Goal: Information Seeking & Learning: Learn about a topic

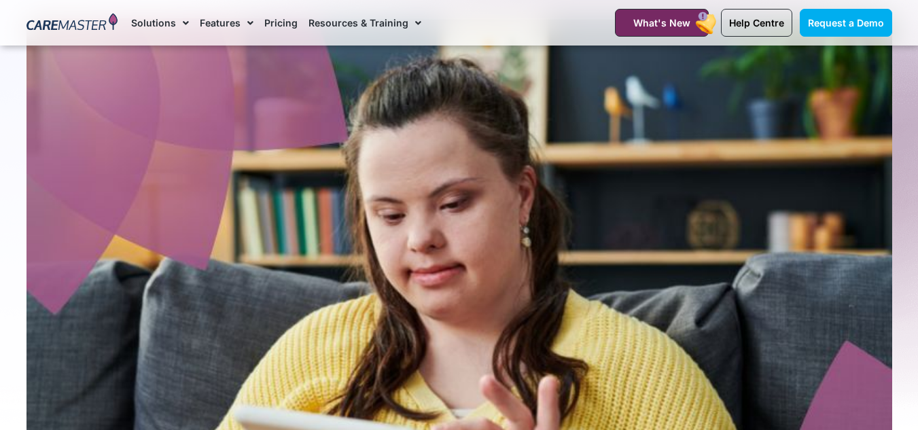
scroll to position [136, 0]
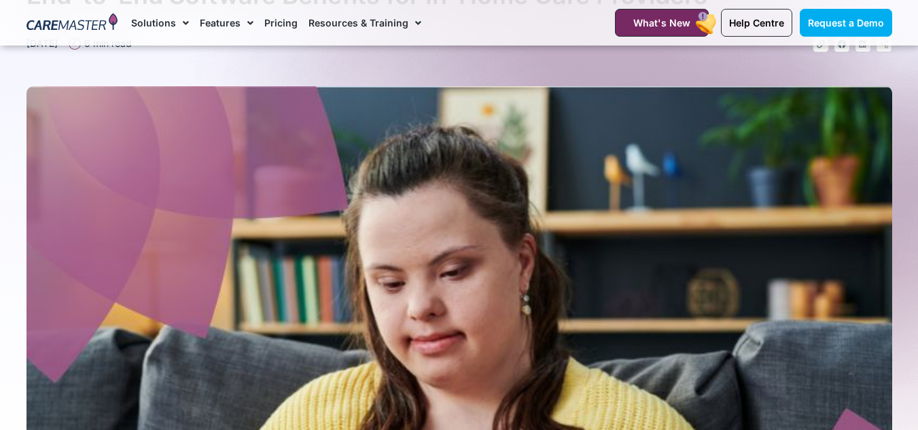
click at [184, 22] on span "Menu" at bounding box center [182, 23] width 13 height 23
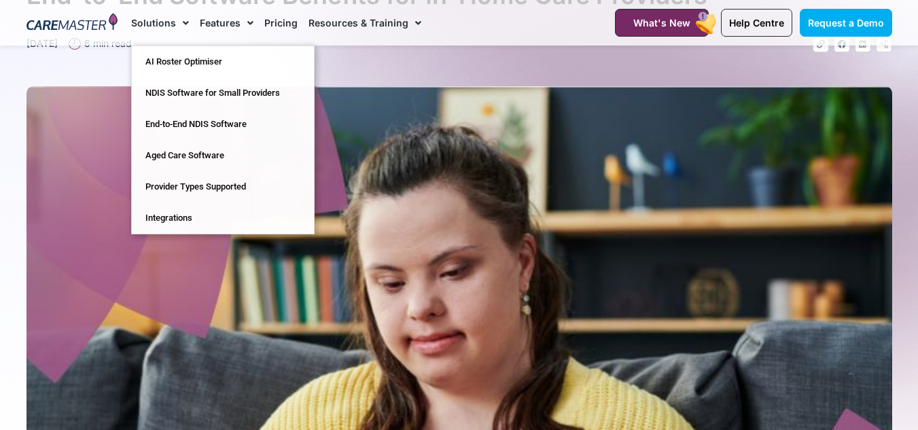
scroll to position [0, 0]
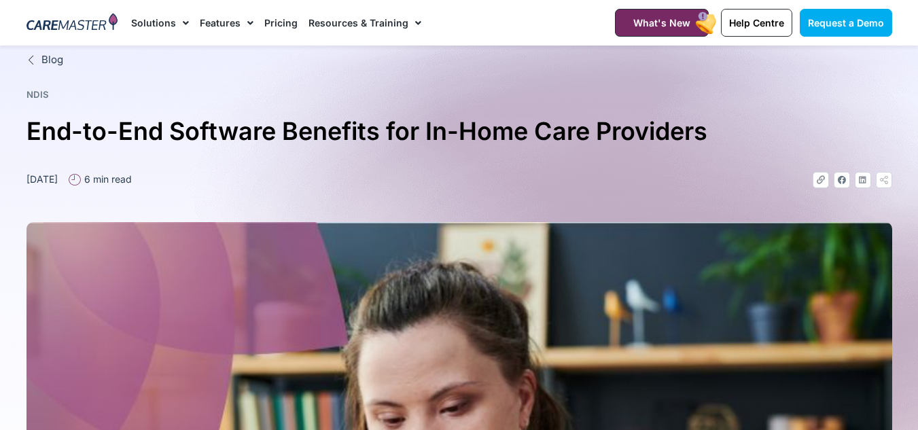
click at [184, 22] on span "Menu" at bounding box center [182, 23] width 13 height 23
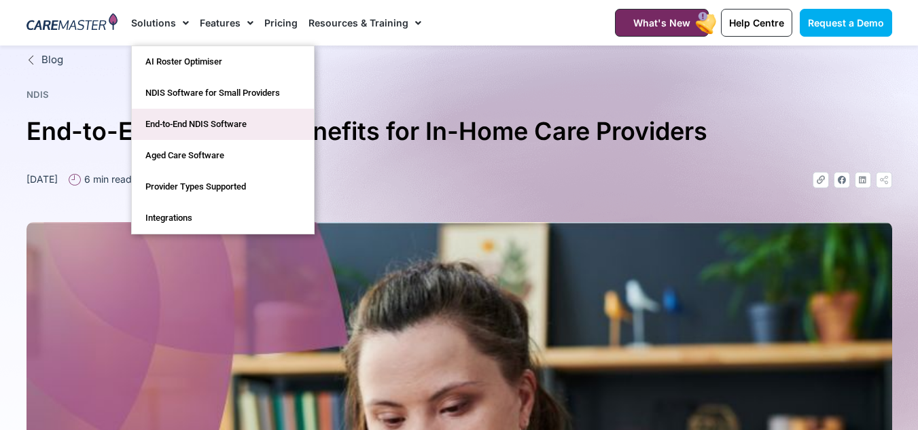
click at [179, 124] on link "End-to-End NDIS Software" at bounding box center [223, 124] width 182 height 31
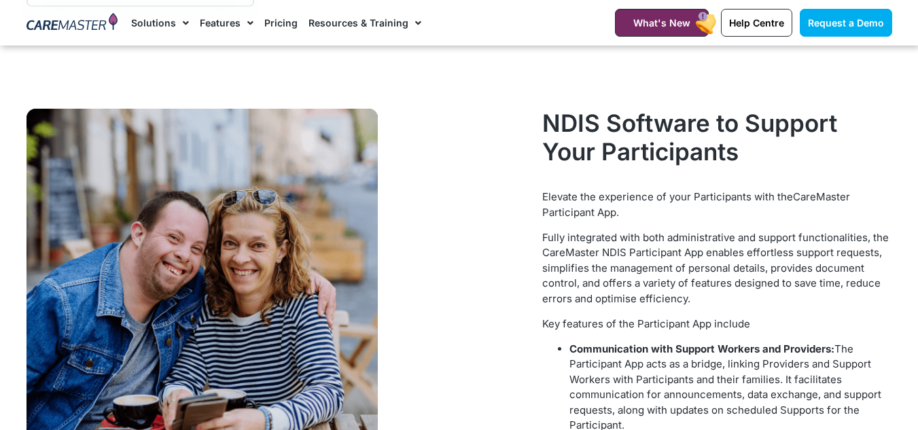
scroll to position [1699, 0]
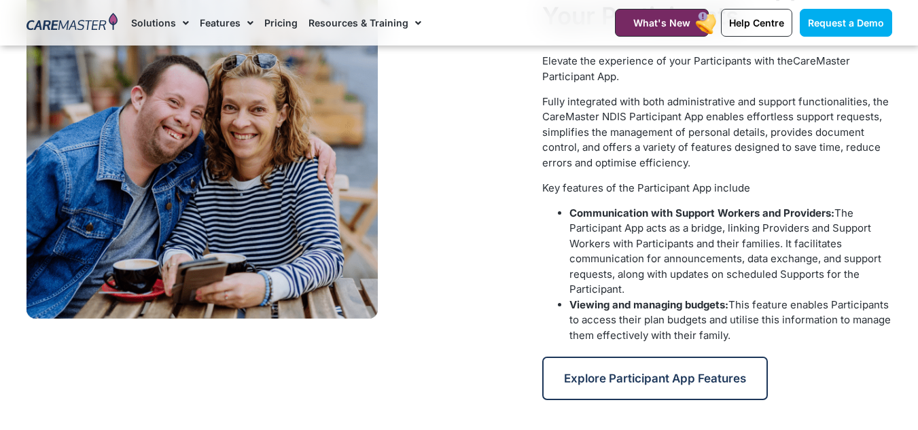
click at [277, 22] on link "Pricing" at bounding box center [280, 23] width 33 height 46
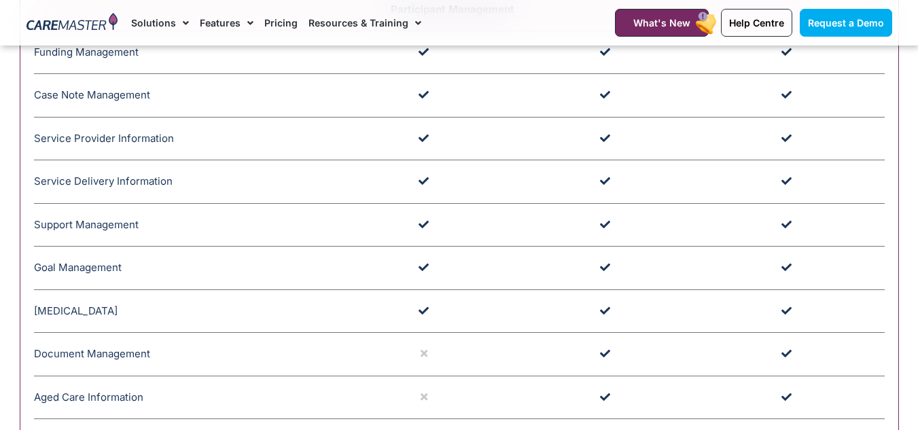
scroll to position [1427, 0]
